Goal: Navigation & Orientation: Understand site structure

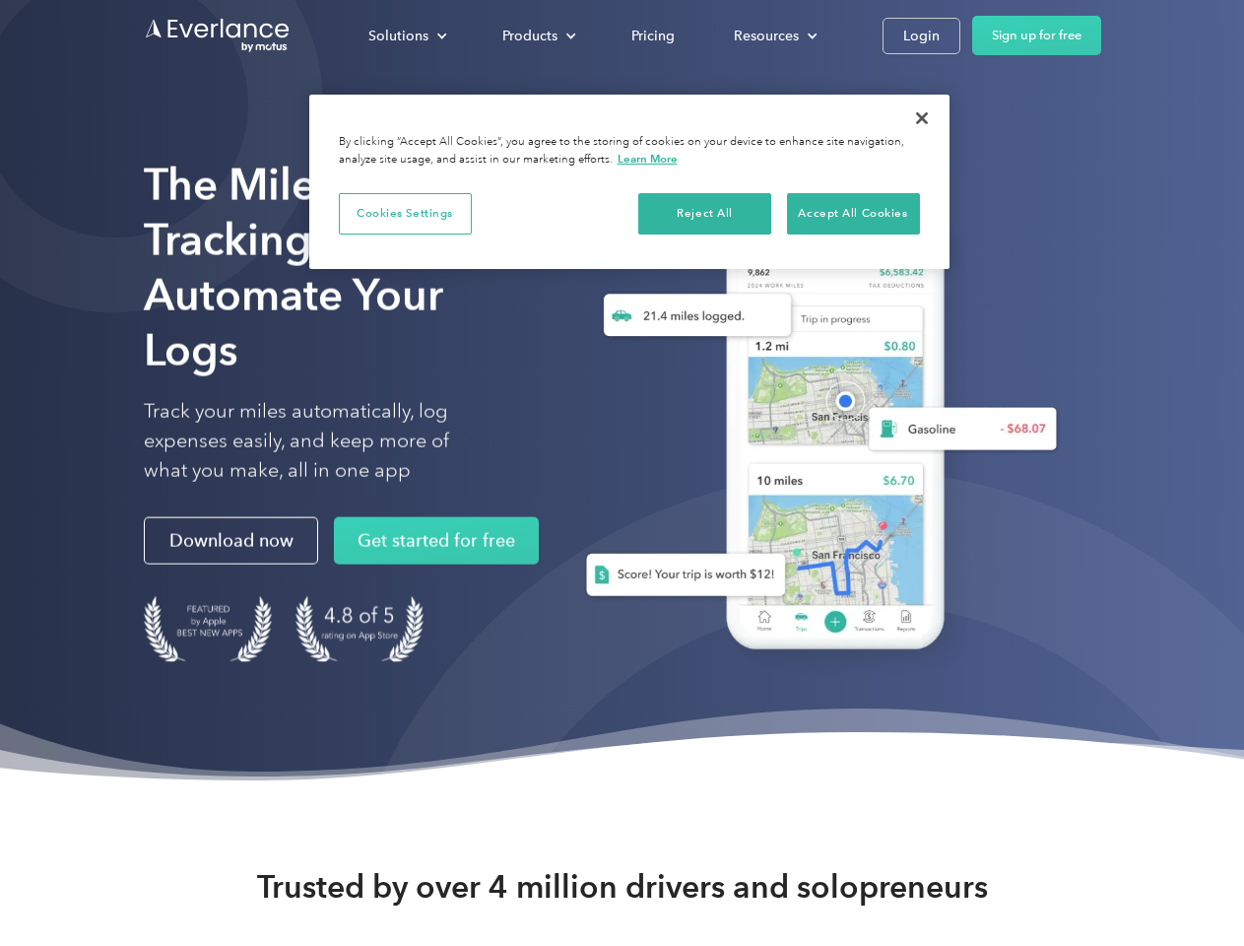
click at [407, 35] on div "Solutions" at bounding box center [398, 36] width 60 height 25
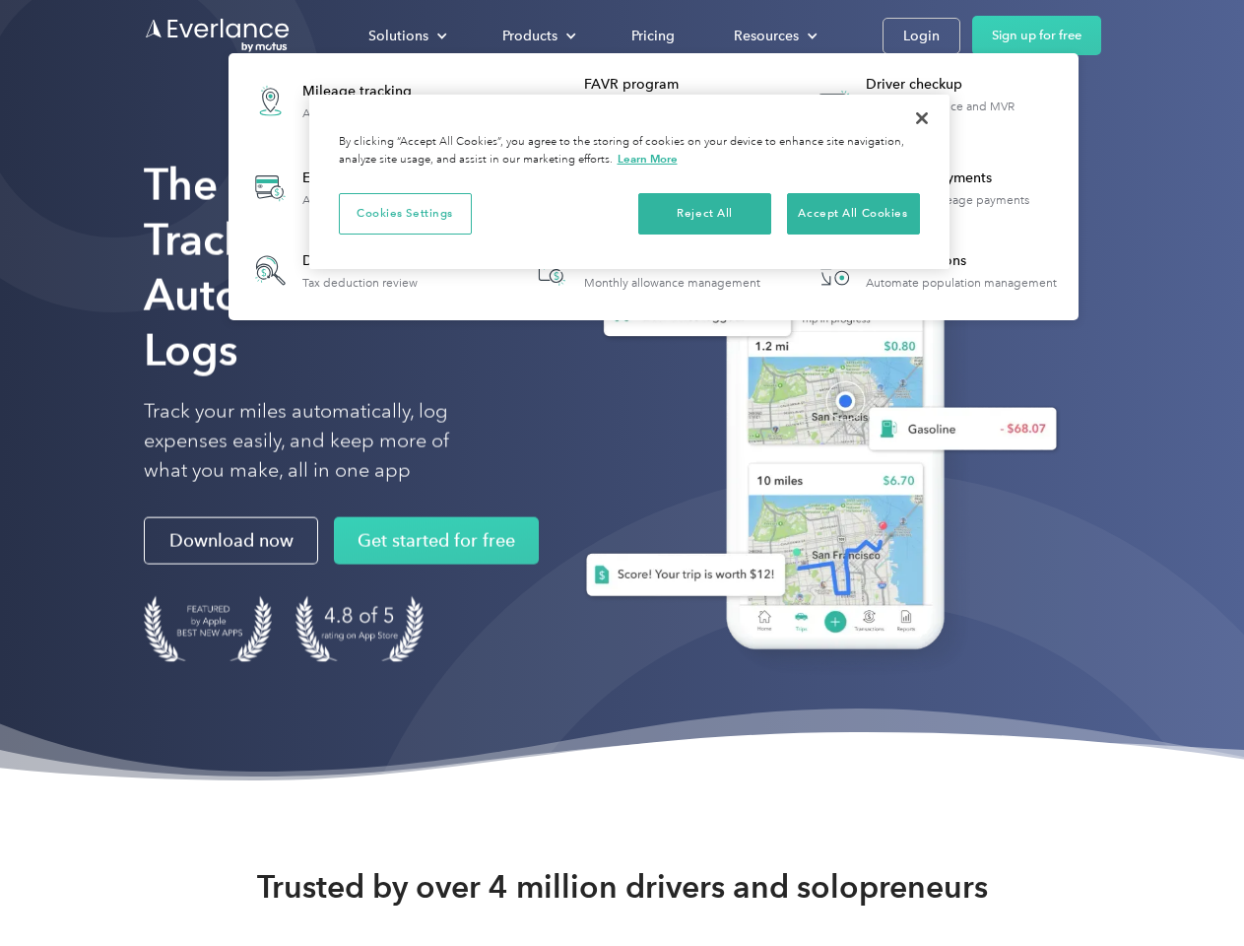
click at [537, 35] on div "Products" at bounding box center [529, 36] width 55 height 25
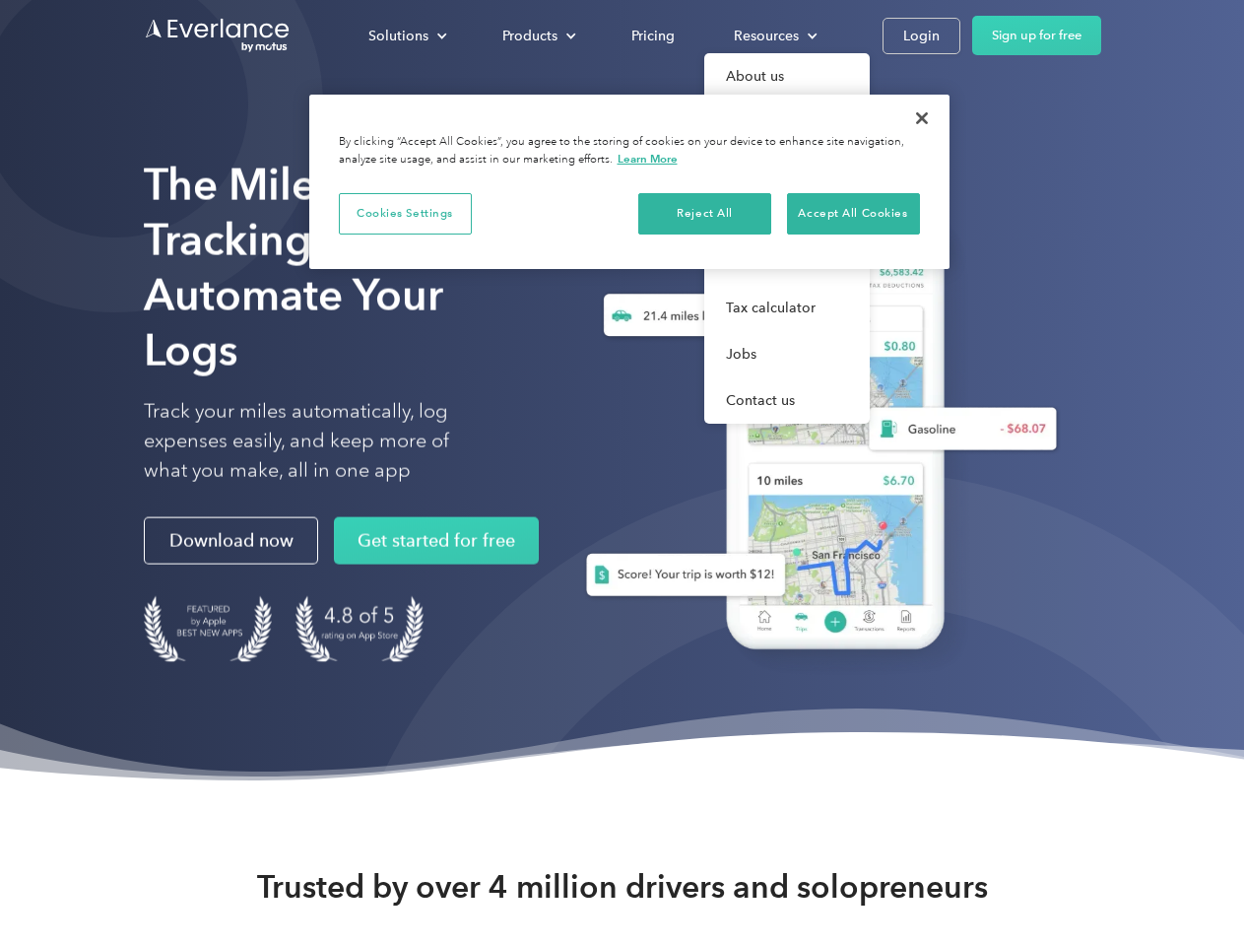
click at [773, 35] on div "Resources" at bounding box center [766, 36] width 65 height 25
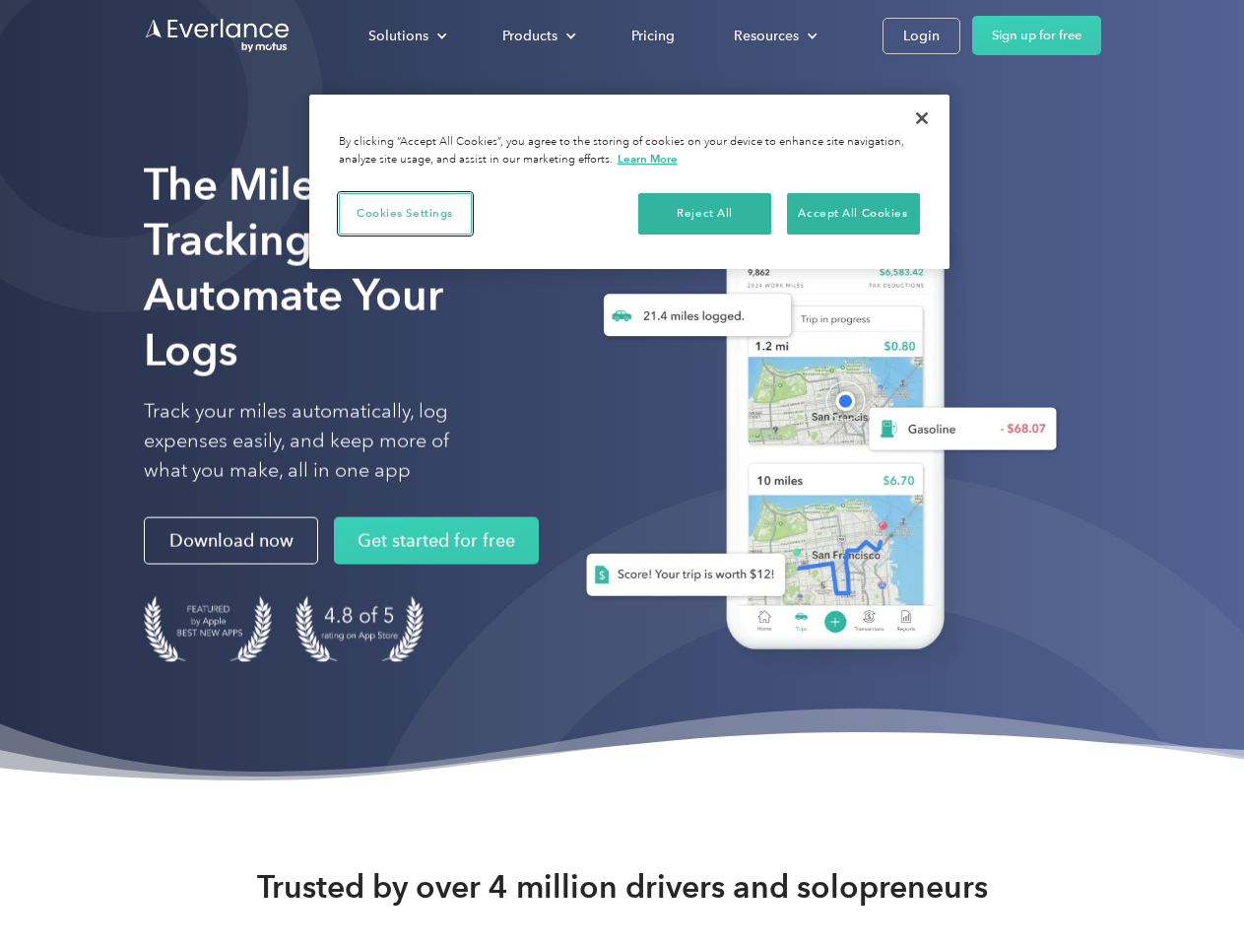
click at [405, 213] on button "Cookies Settings" at bounding box center [405, 213] width 133 height 41
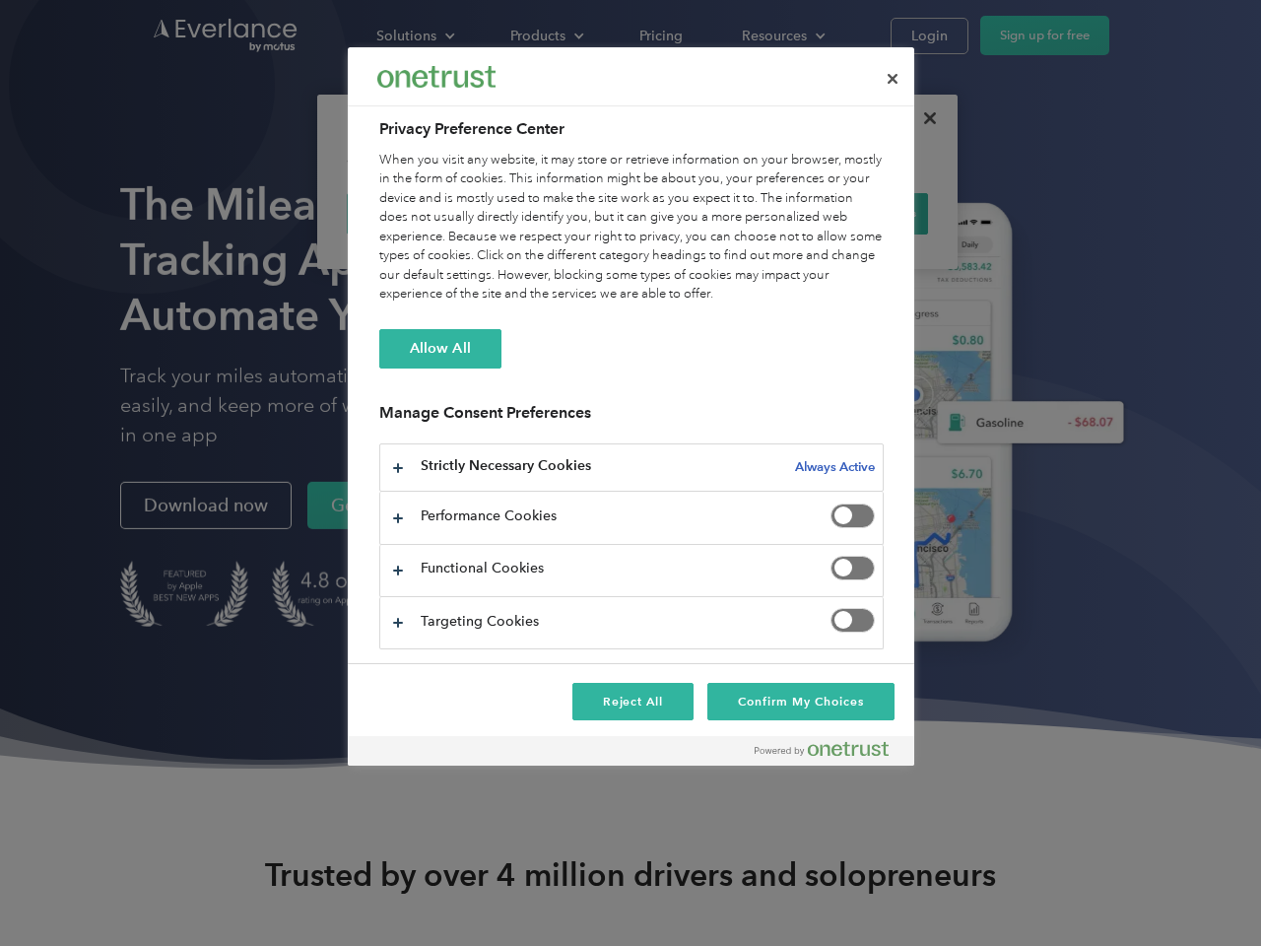
click at [705, 213] on div "When you visit any website, it may store or retrieve information on your browse…" at bounding box center [631, 228] width 504 height 154
click at [853, 213] on div "When you visit any website, it may store or retrieve information on your browse…" at bounding box center [631, 228] width 504 height 154
click at [922, 118] on div at bounding box center [630, 473] width 1261 height 946
